Goal: Information Seeking & Learning: Learn about a topic

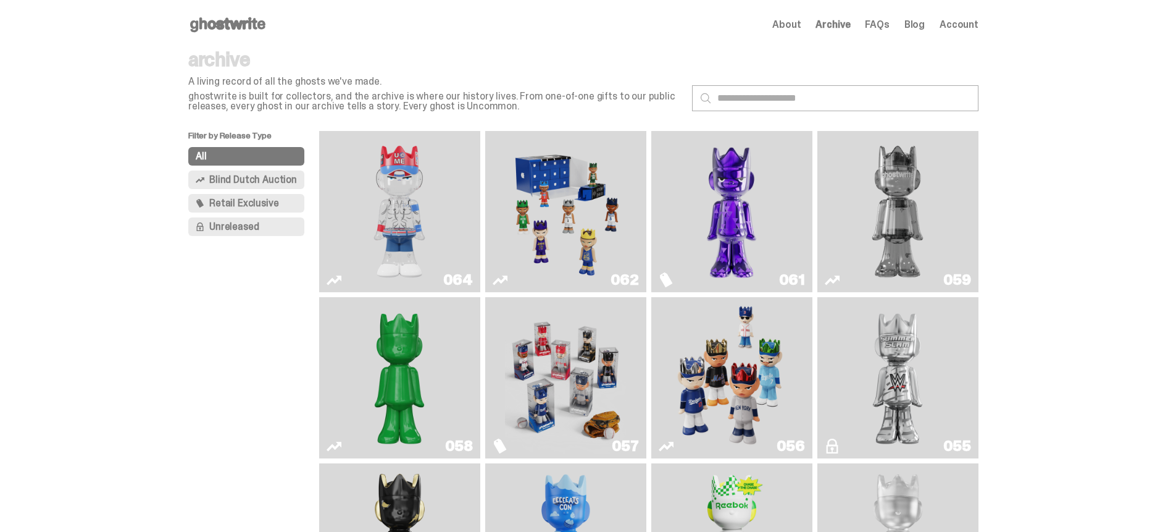
click at [439, 199] on img "You Can't See Me" at bounding box center [399, 211] width 121 height 151
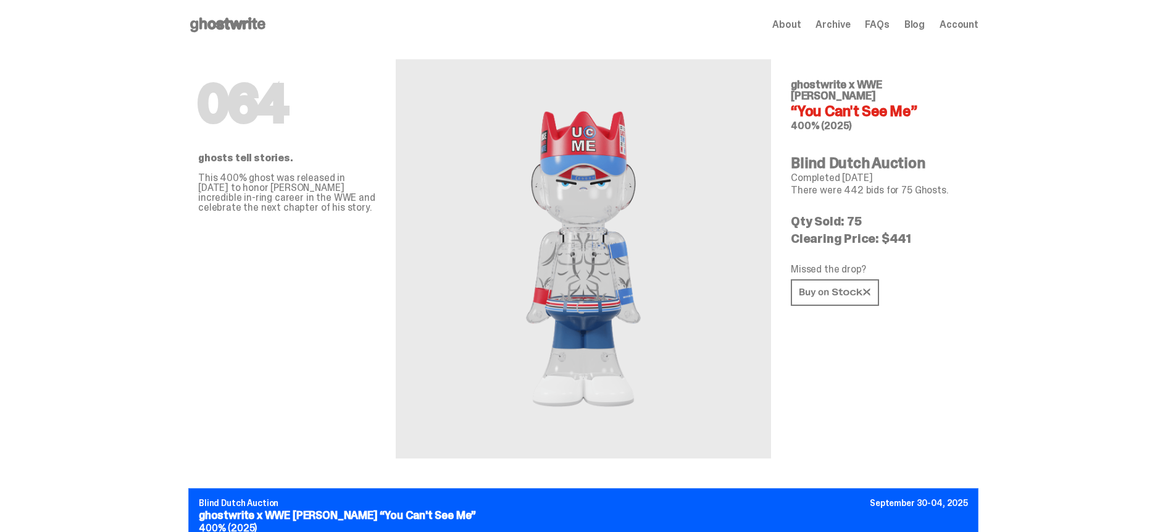
click at [841, 25] on span "Archive" at bounding box center [833, 25] width 35 height 10
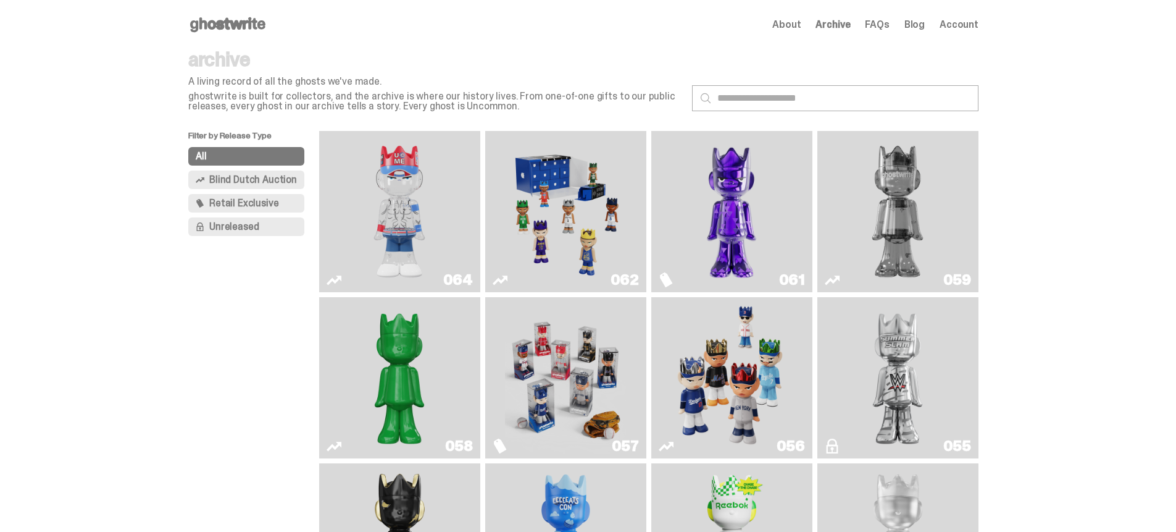
click at [599, 221] on img "Game Face (2025)" at bounding box center [565, 211] width 121 height 151
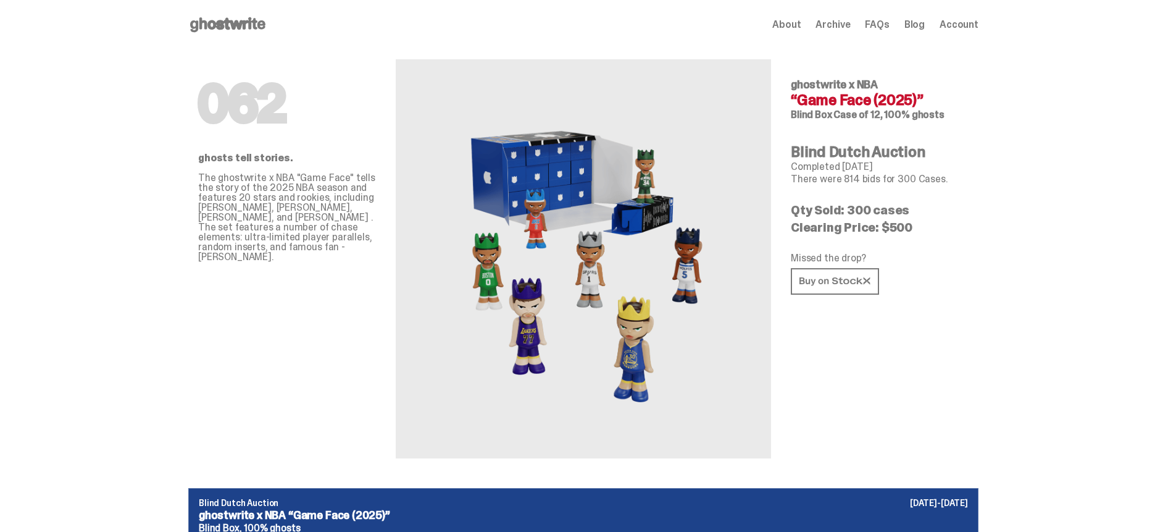
click at [844, 26] on span "Archive" at bounding box center [833, 25] width 35 height 10
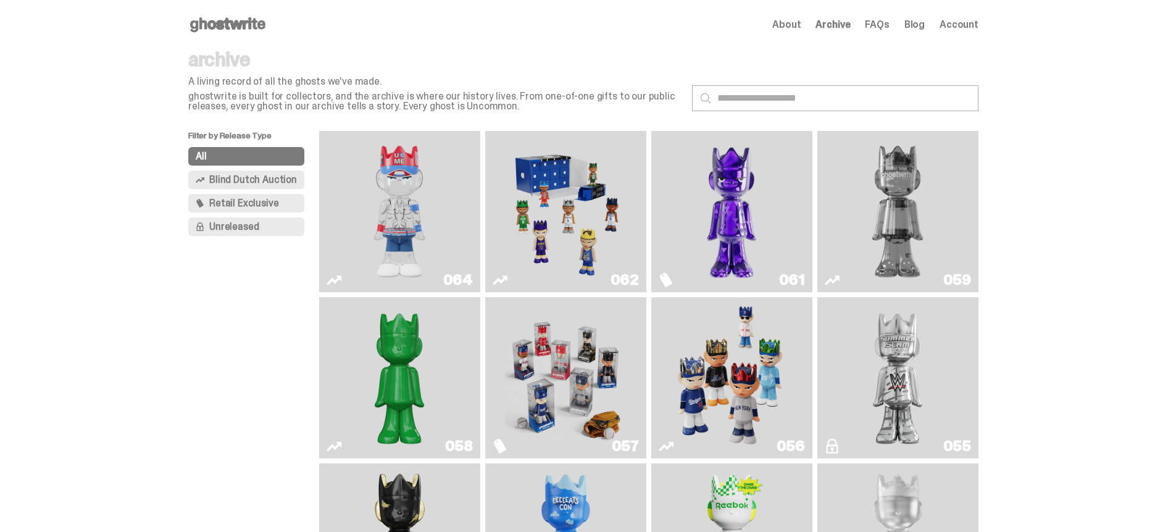
click at [856, 213] on img "Two" at bounding box center [897, 211] width 121 height 151
